Goal: Task Accomplishment & Management: Manage account settings

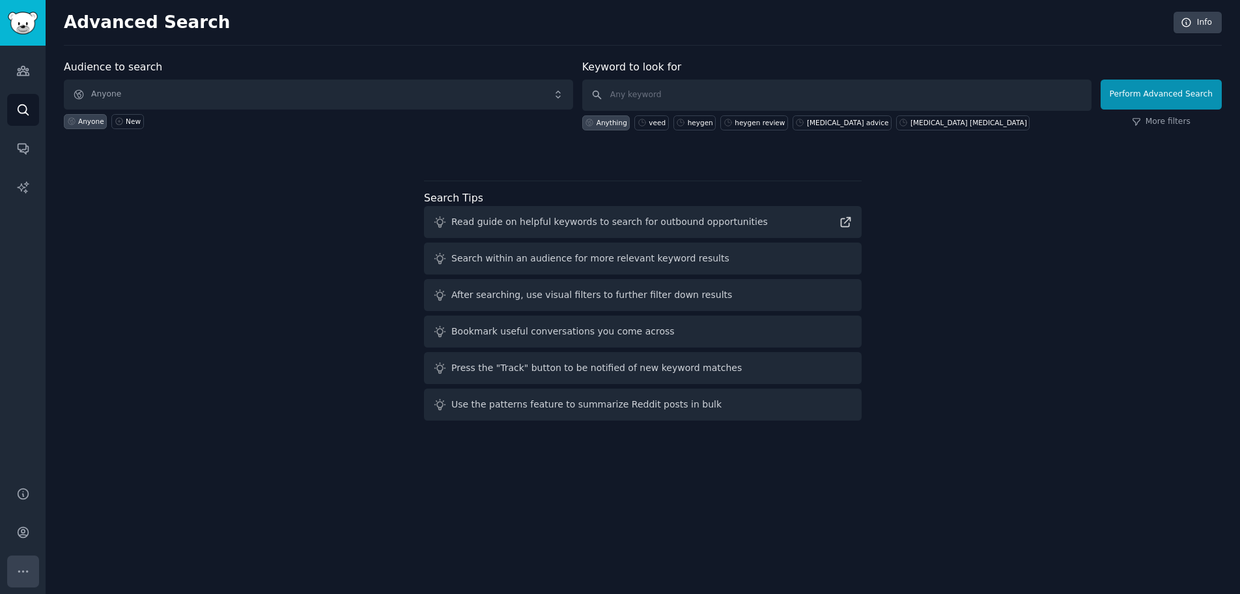
click at [30, 567] on button "More" at bounding box center [23, 571] width 32 height 32
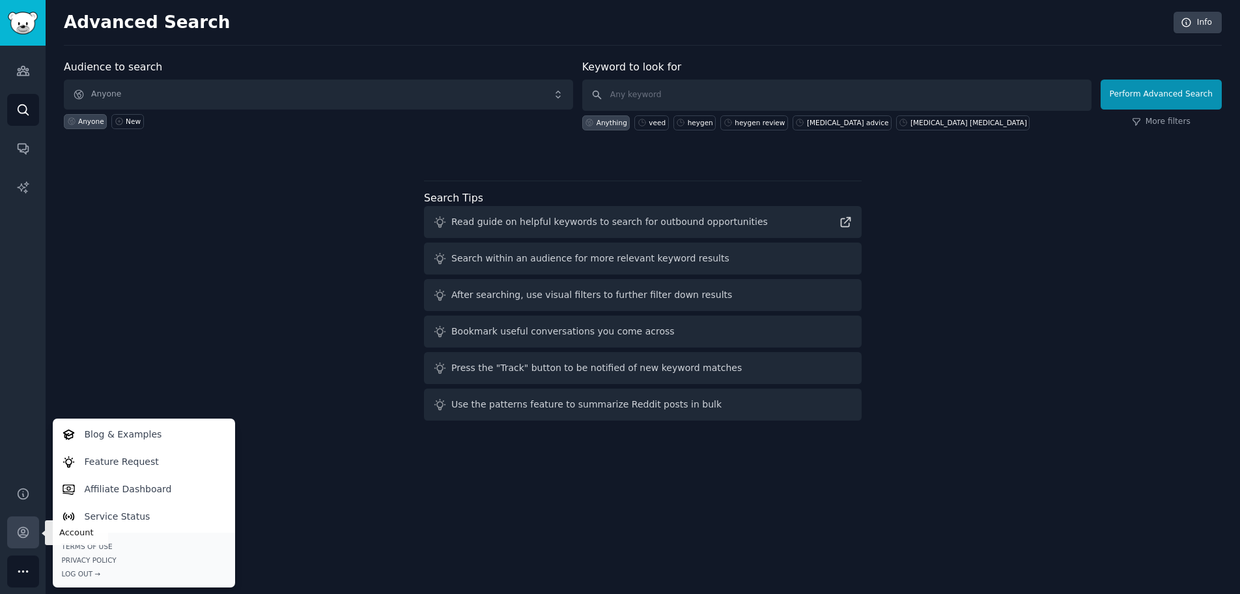
click at [23, 527] on icon "Sidebar" at bounding box center [23, 532] width 10 height 10
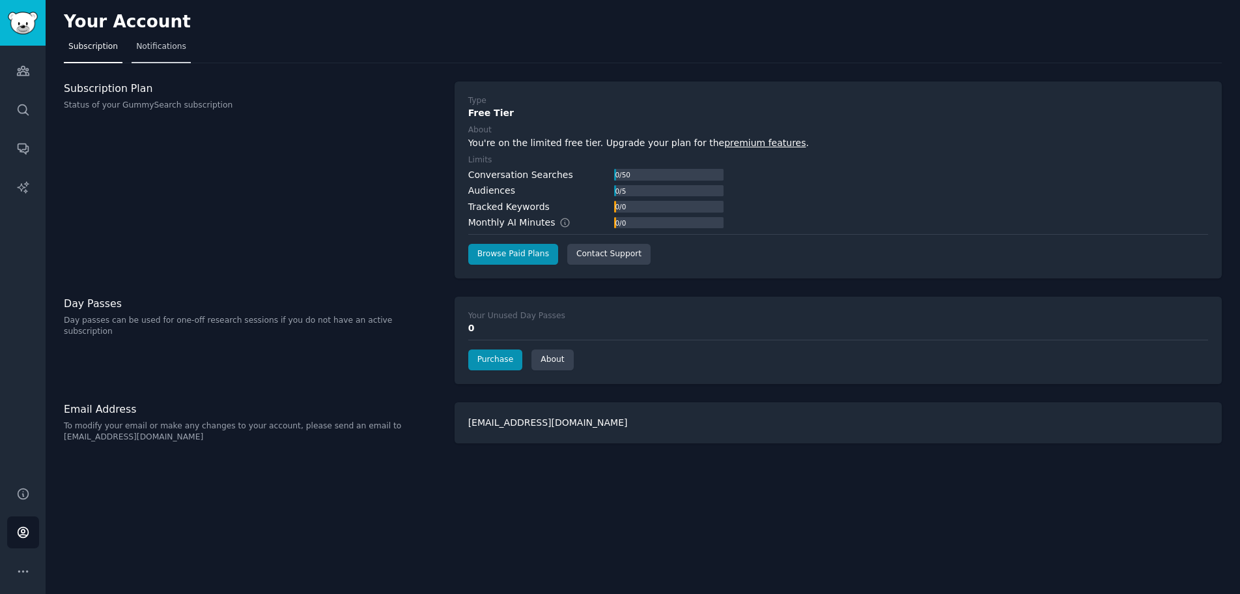
click at [175, 50] on span "Notifications" at bounding box center [161, 47] width 50 height 12
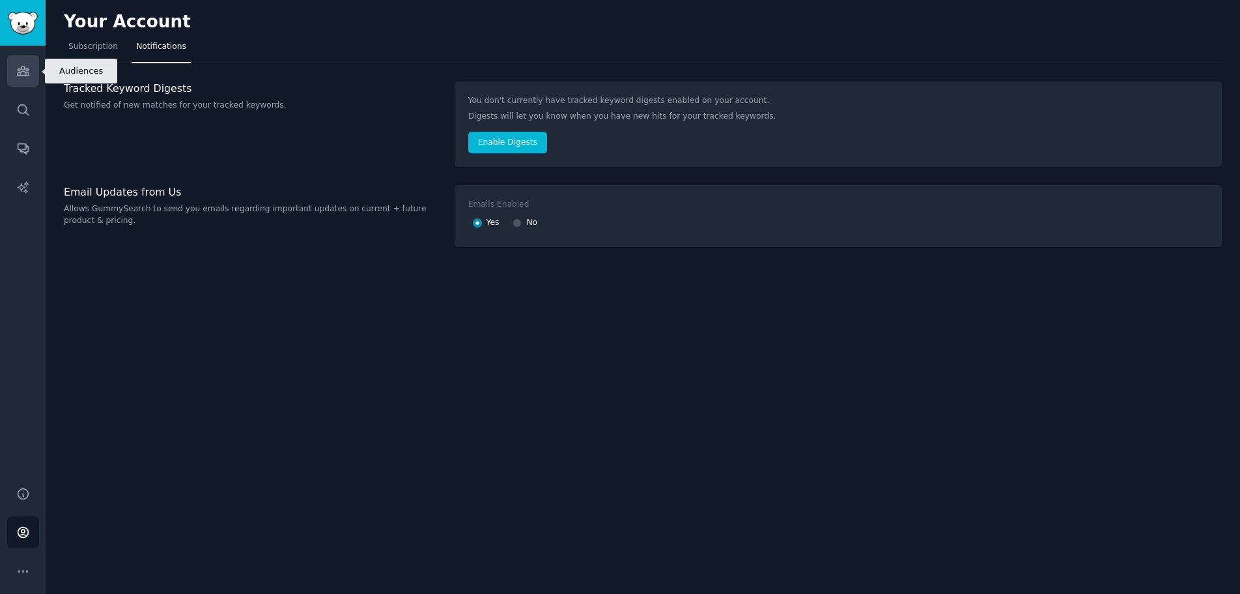
click at [23, 69] on icon "Sidebar" at bounding box center [23, 70] width 12 height 9
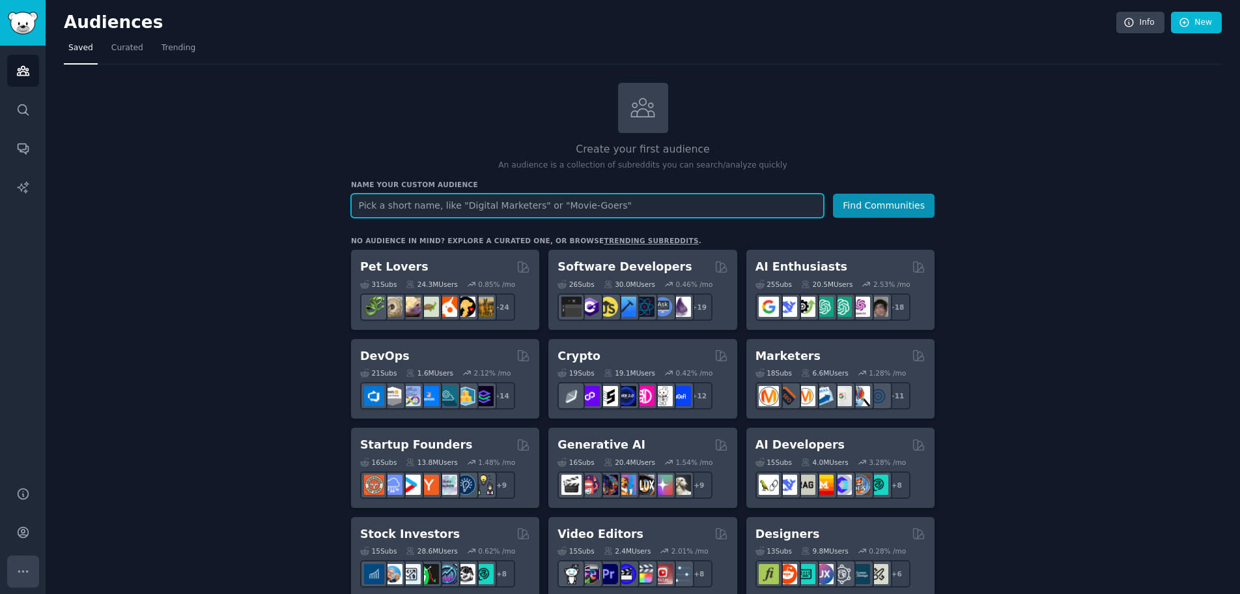
click at [31, 557] on button "More" at bounding box center [23, 571] width 32 height 32
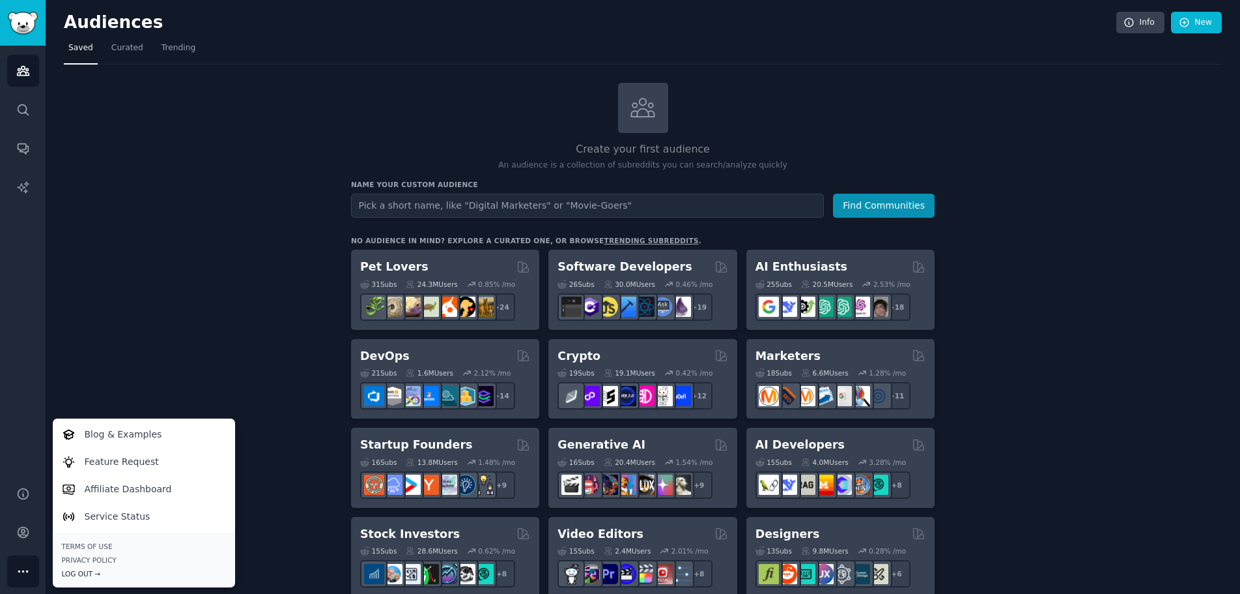
click at [94, 570] on div "Log Out →" at bounding box center [144, 573] width 164 height 9
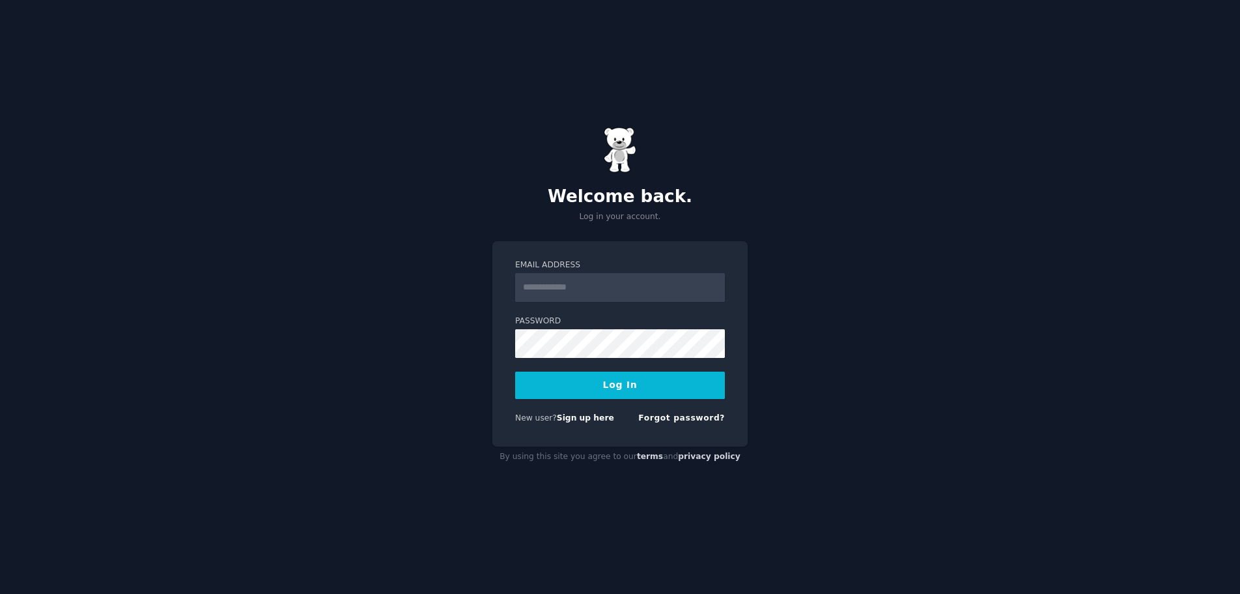
click at [614, 291] on input "Email Address" at bounding box center [620, 287] width 210 height 29
type input "**********"
click at [637, 396] on button "Log In" at bounding box center [620, 384] width 210 height 27
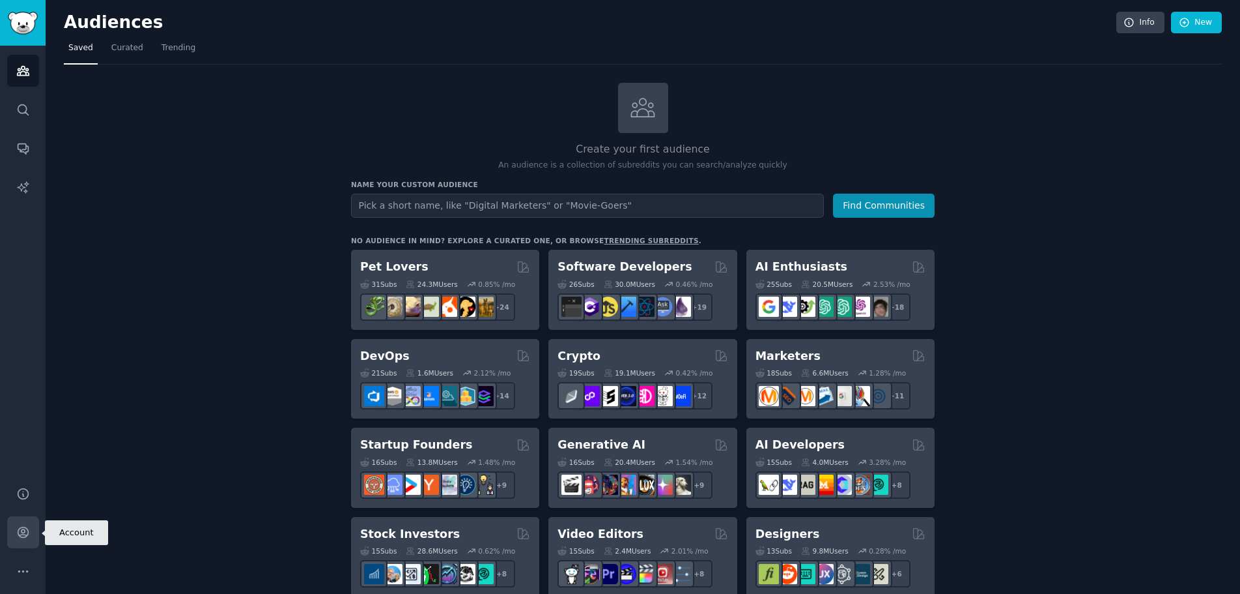
click at [22, 534] on icon "Sidebar" at bounding box center [23, 532] width 14 height 14
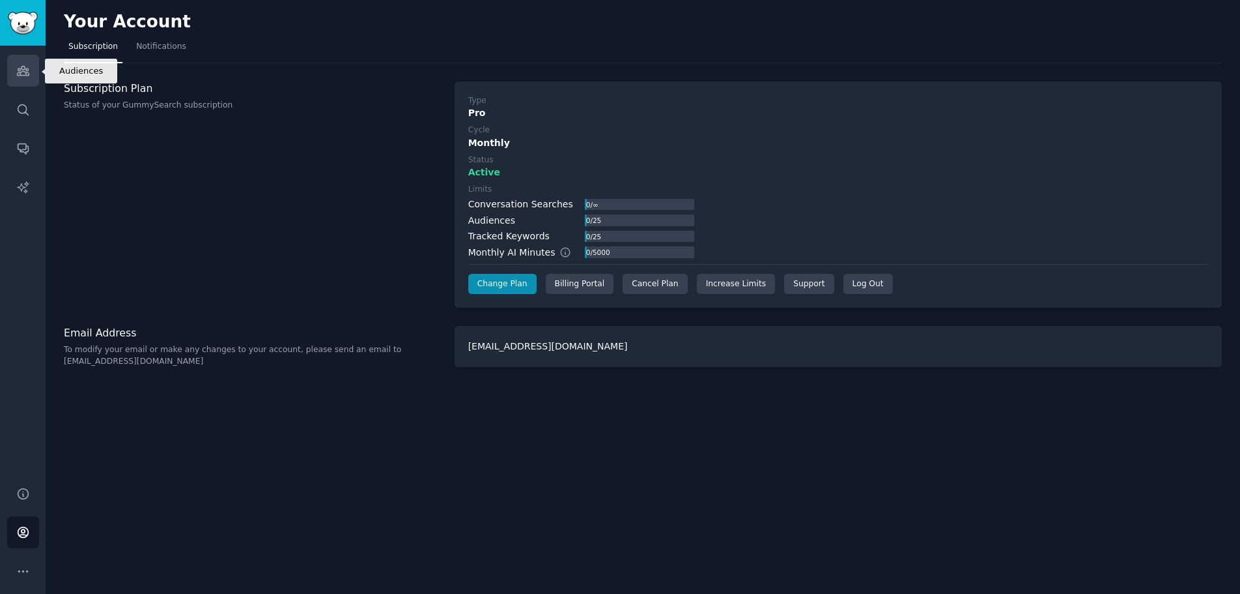
click at [31, 80] on link "Audiences" at bounding box center [23, 71] width 32 height 32
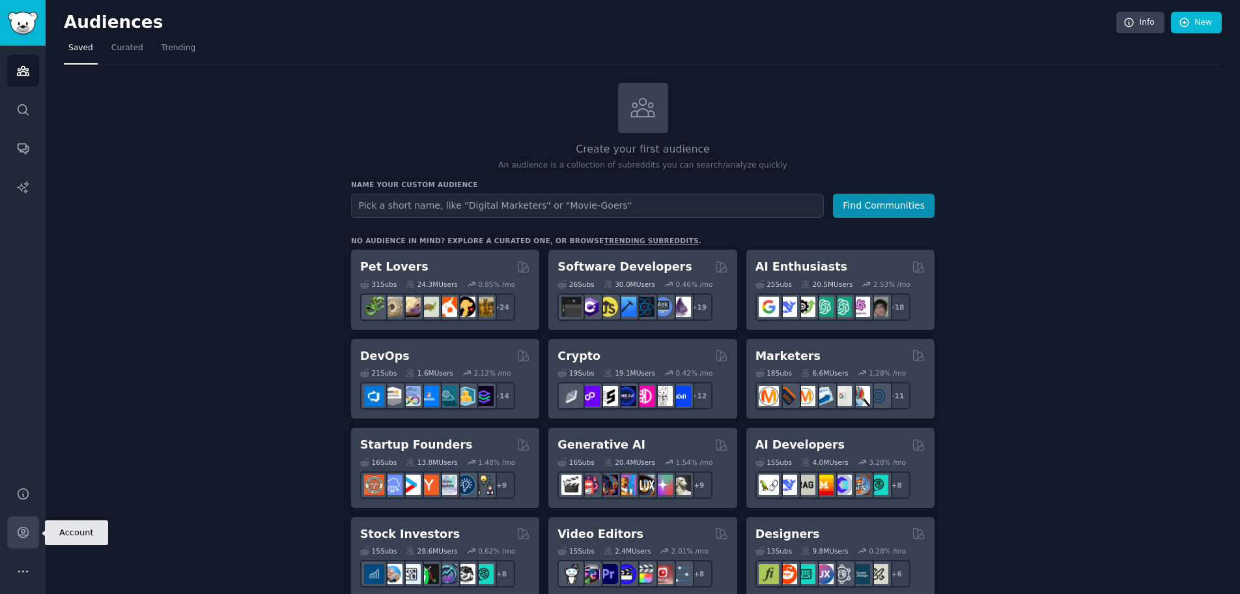
click at [19, 530] on icon "Sidebar" at bounding box center [23, 532] width 14 height 14
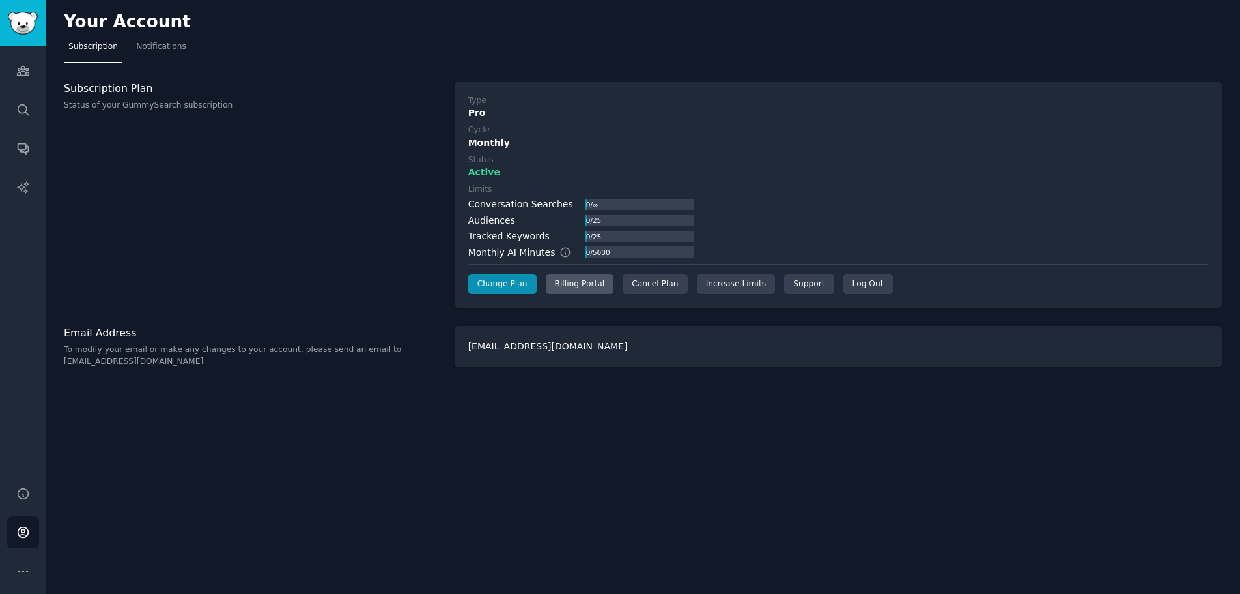
click at [552, 287] on div "Billing Portal" at bounding box center [580, 284] width 68 height 21
click at [24, 72] on icon "Sidebar" at bounding box center [23, 70] width 12 height 9
